Goal: Check status

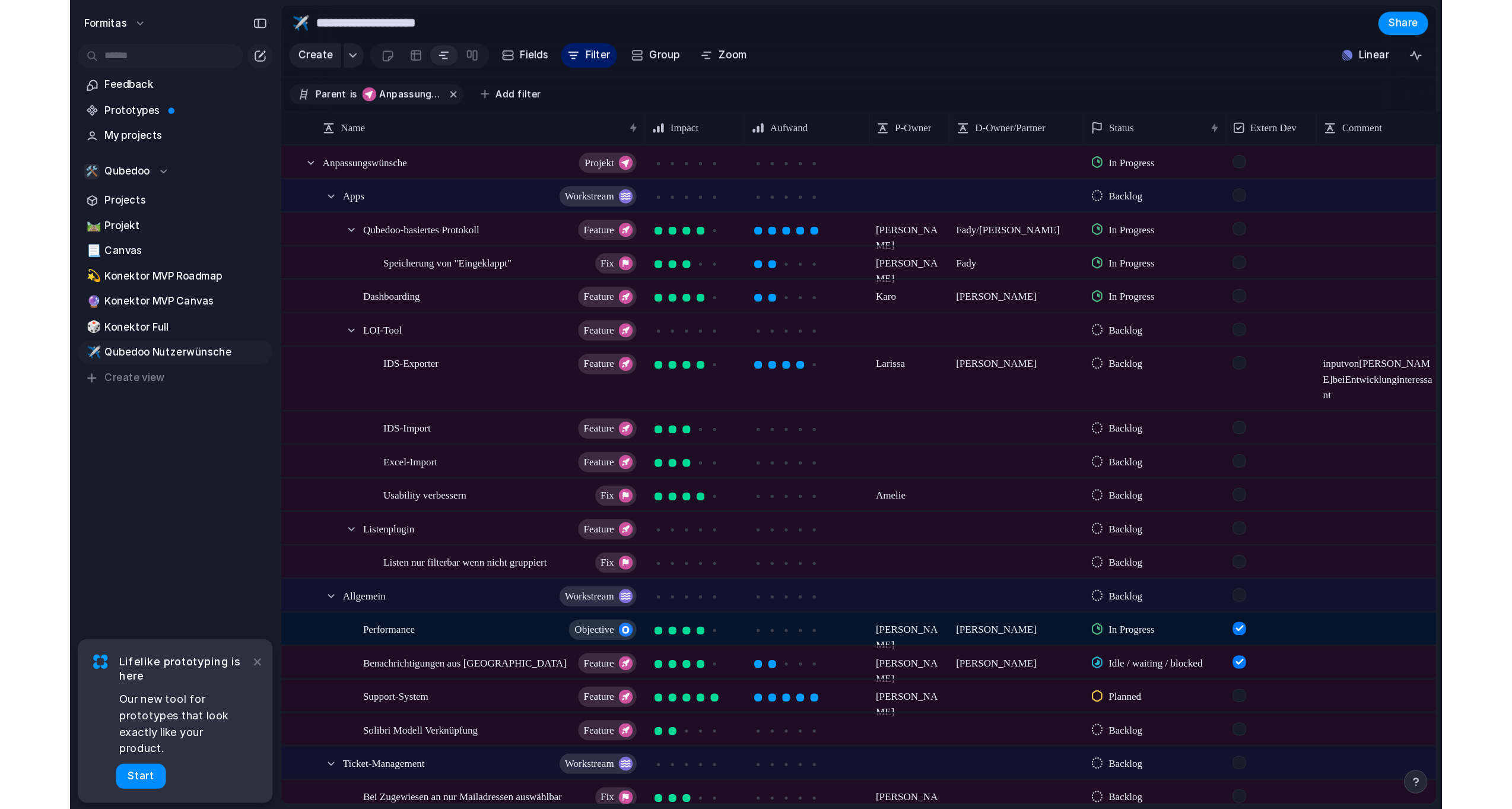
scroll to position [0, 7643]
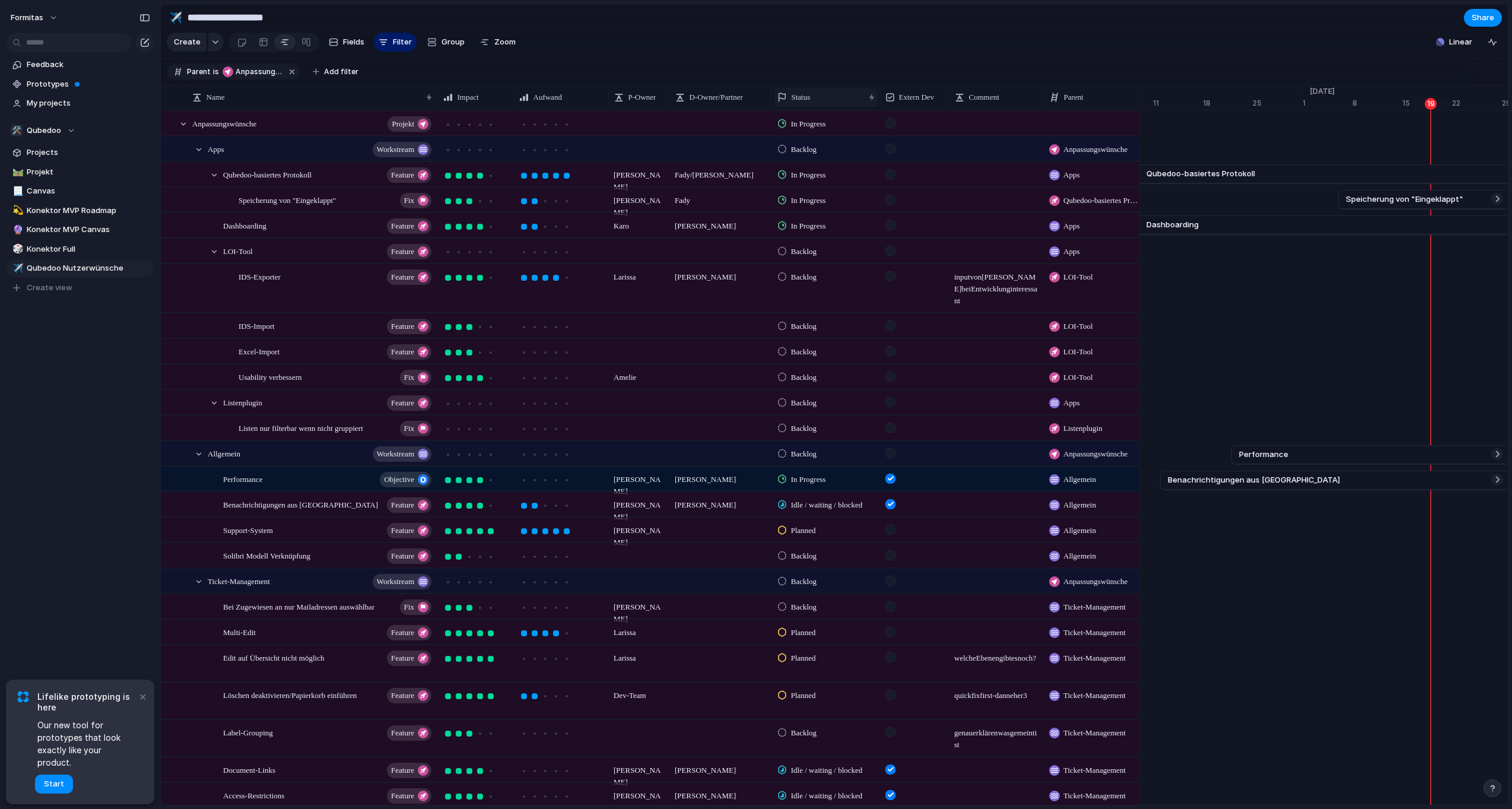
click at [807, 101] on span "Status" at bounding box center [801, 97] width 19 height 12
click at [866, 93] on div "Modify Hide Sort ascending Sort descending" at bounding box center [756, 404] width 1512 height 809
click at [870, 101] on div "Status" at bounding box center [826, 98] width 103 height 19
click at [855, 32] on div "Modify Hide Sort ascending Sort descending" at bounding box center [756, 404] width 1512 height 809
click at [242, 77] on span "Anpassungswünsche" at bounding box center [259, 71] width 46 height 11
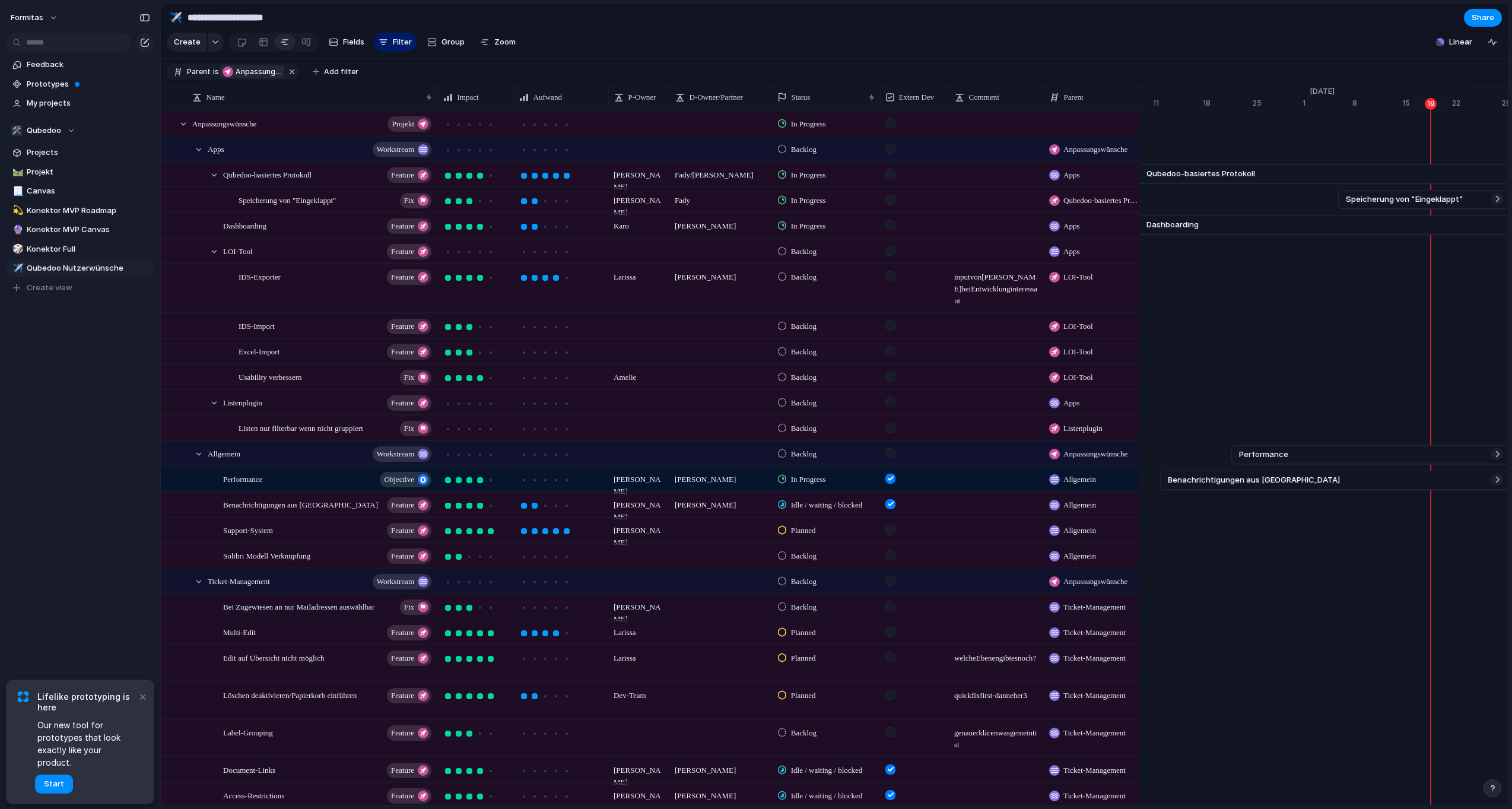
click at [653, 44] on div "VGV KI UI Umsetzung Featuresprint 3 ACC Figma Prototype Dokumente analysieren A…" at bounding box center [756, 404] width 1512 height 809
click at [325, 78] on span "Add filter" at bounding box center [341, 71] width 34 height 11
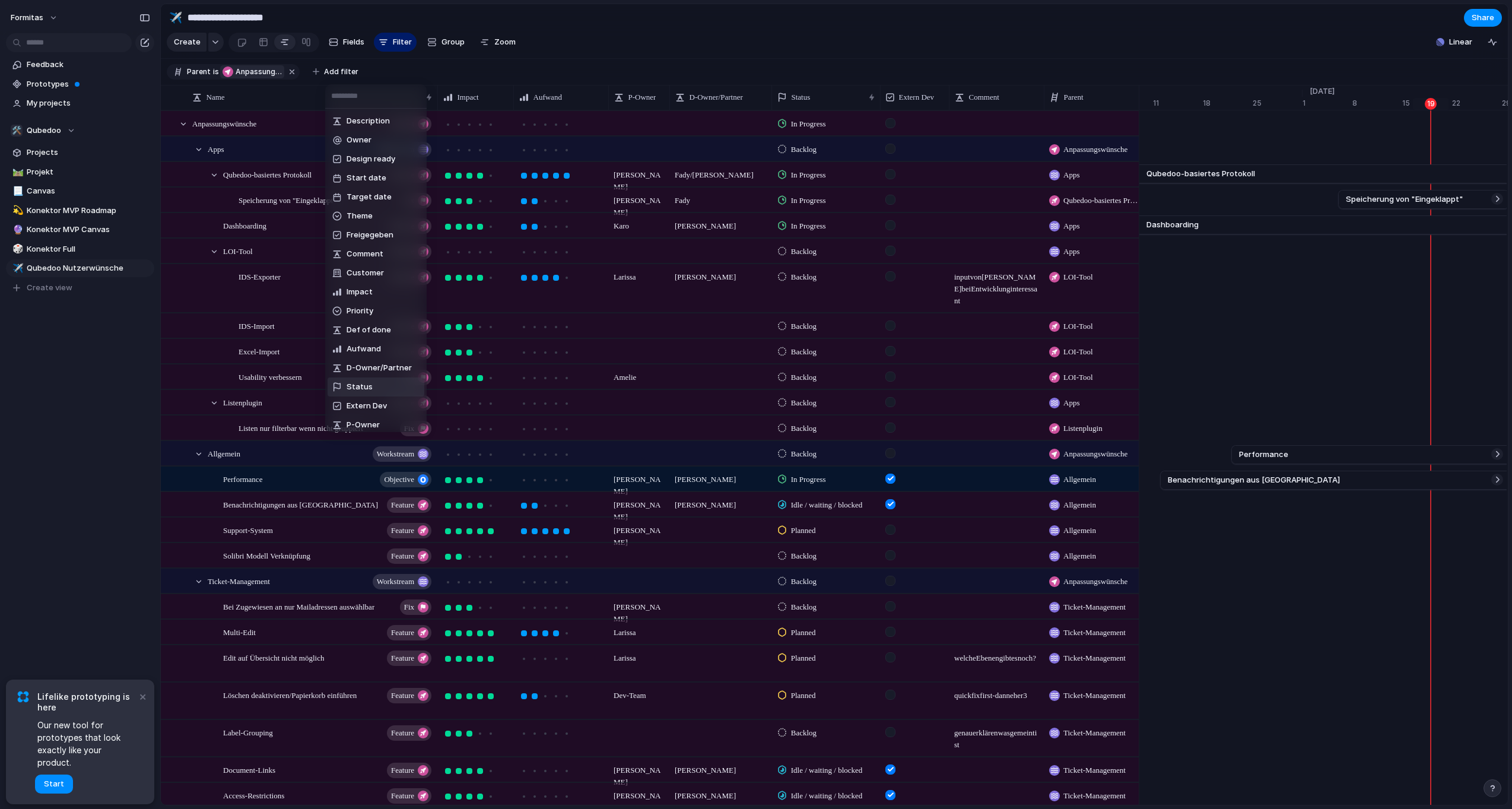
click at [366, 388] on span "Status" at bounding box center [359, 387] width 26 height 12
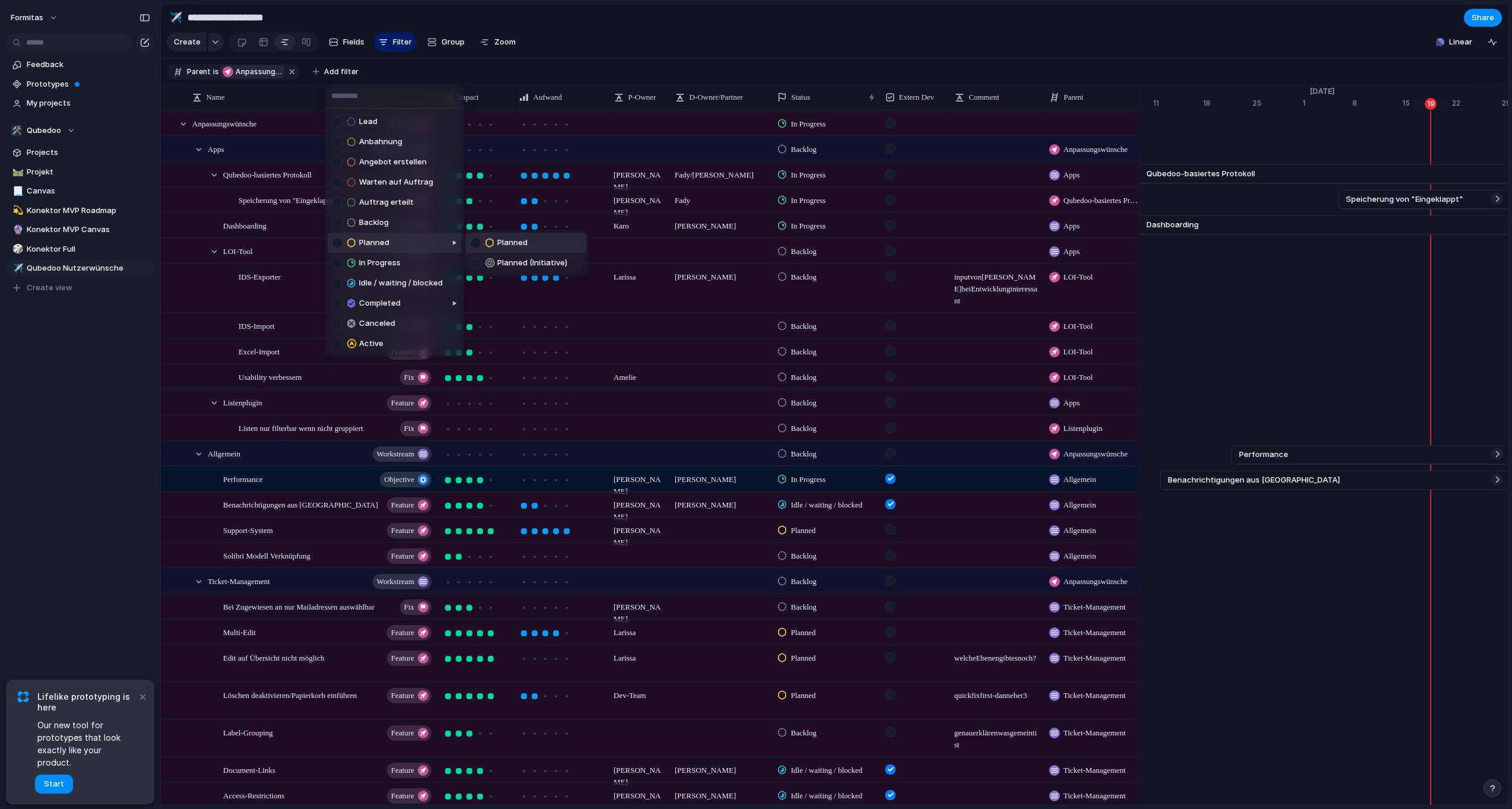
click at [799, 86] on div "Lead Anbahnung Angebot erstellen Warten auf Auftrag Auftrag erteilt Backlog Pla…" at bounding box center [756, 404] width 1512 height 809
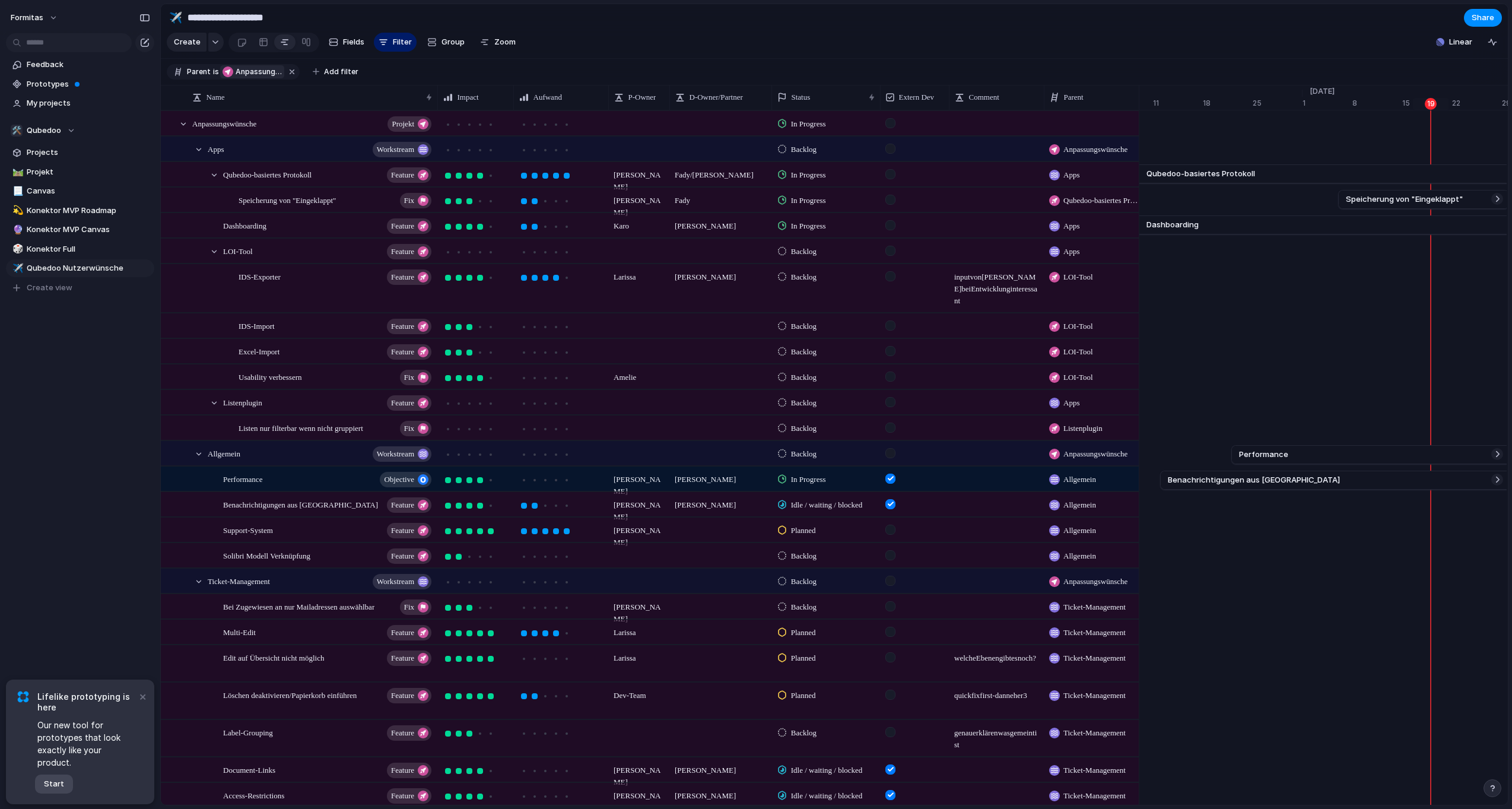
click at [59, 615] on span "Start" at bounding box center [54, 784] width 20 height 12
